Goal: Check status: Check status

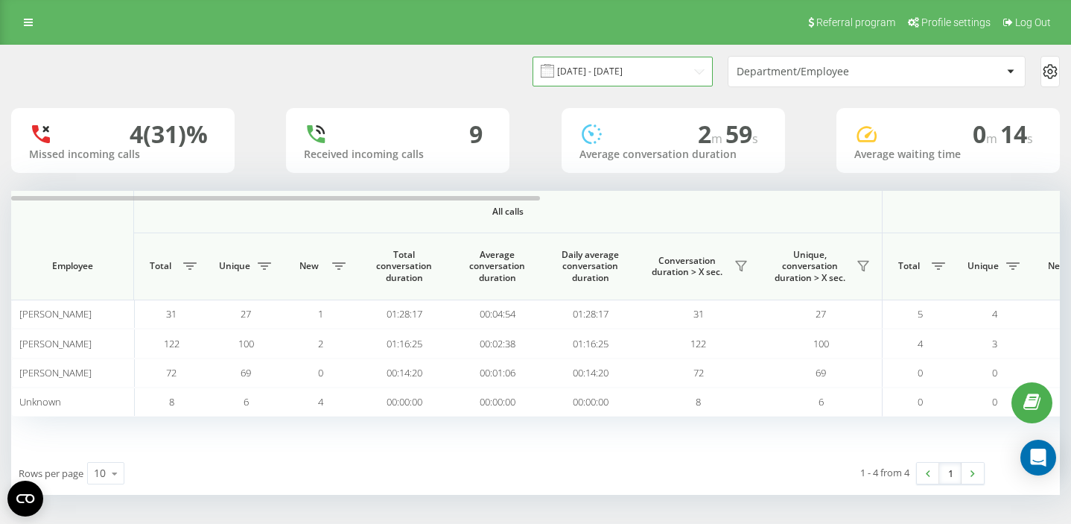
click at [653, 75] on input "[DATE] - [DATE]" at bounding box center [623, 71] width 180 height 29
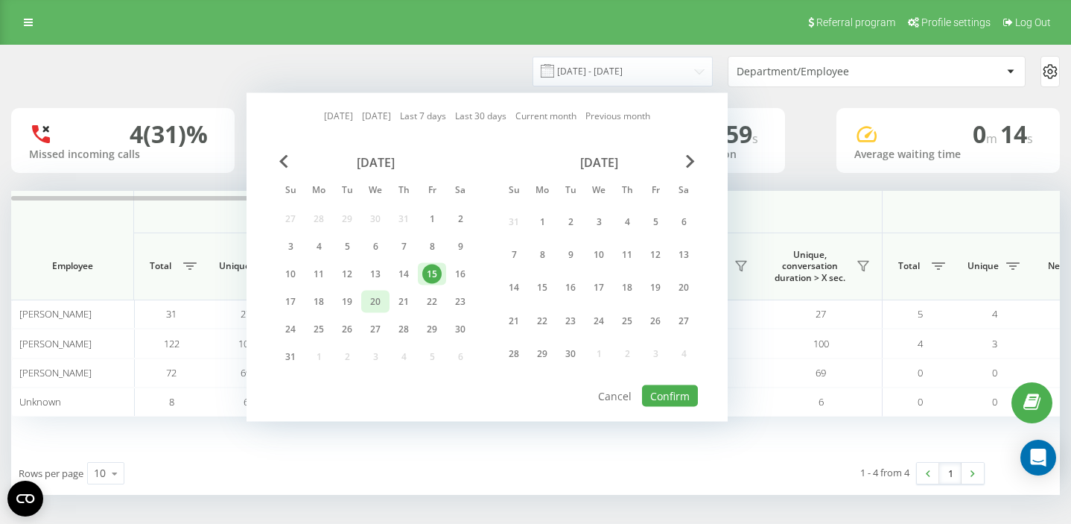
click at [373, 304] on div "20" at bounding box center [375, 301] width 19 height 19
click at [659, 400] on button "Confirm" at bounding box center [670, 396] width 56 height 22
type input "[DATE] - [DATE]"
